Goal: Task Accomplishment & Management: Manage account settings

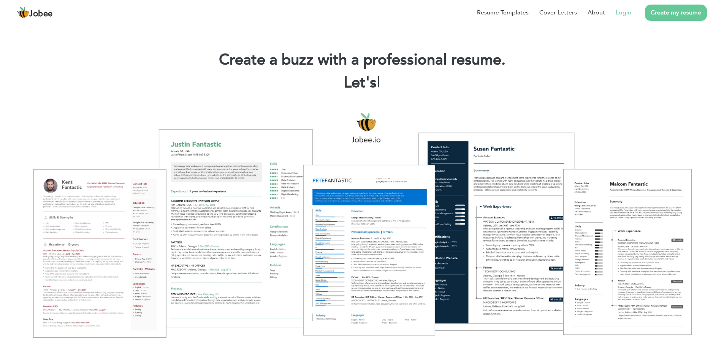
click at [619, 9] on link "Login" at bounding box center [623, 12] width 16 height 9
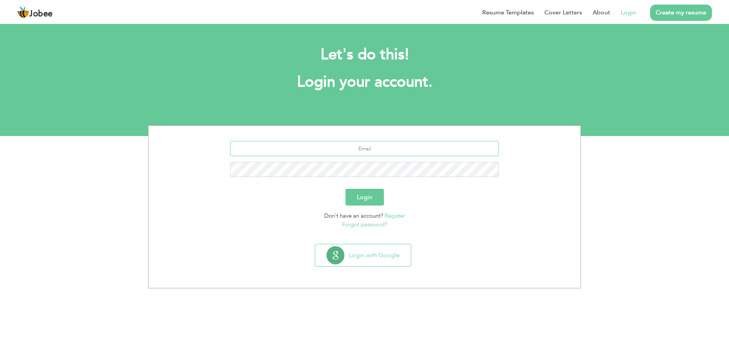
click at [335, 149] on input "text" at bounding box center [364, 148] width 269 height 15
type input "ahmadnazeer373@gmail.com"
click at [346, 189] on button "Login" at bounding box center [365, 197] width 38 height 17
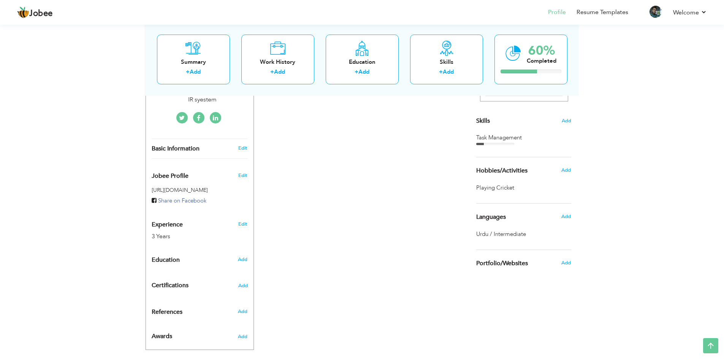
scroll to position [178, 0]
